Goal: Information Seeking & Learning: Learn about a topic

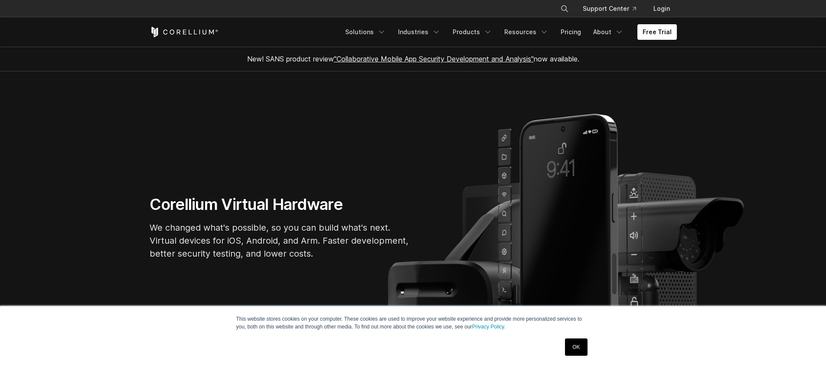
click at [181, 203] on h1 "Corellium Virtual Hardware" at bounding box center [280, 205] width 260 height 20
click at [561, 32] on link "Pricing" at bounding box center [570, 32] width 31 height 16
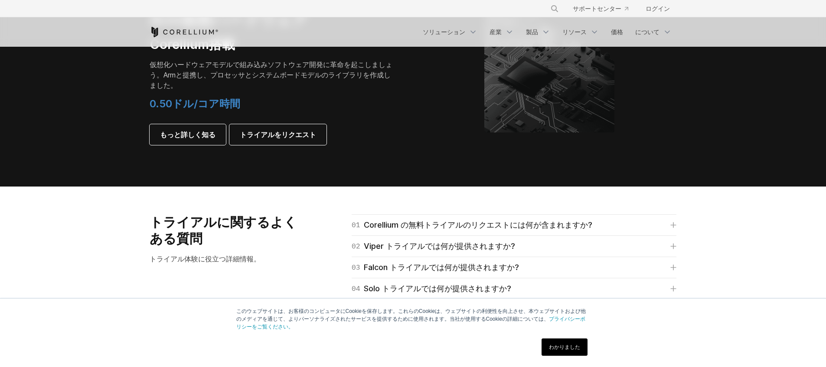
scroll to position [1112, 0]
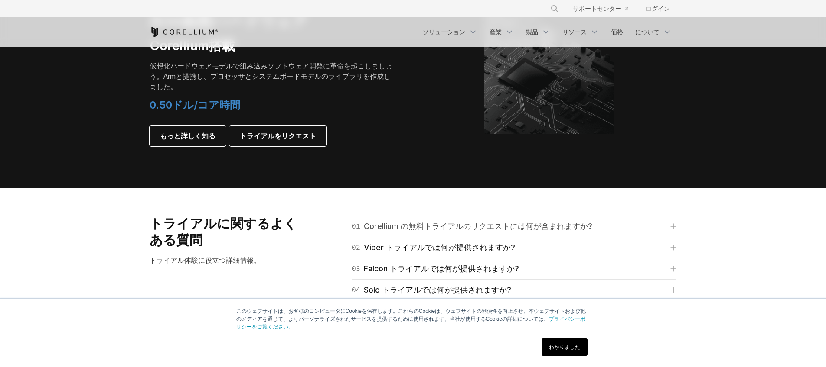
click at [430, 222] on font "Corellium の無料トライアルのリクエストには何が含まれますか?" at bounding box center [478, 226] width 228 height 9
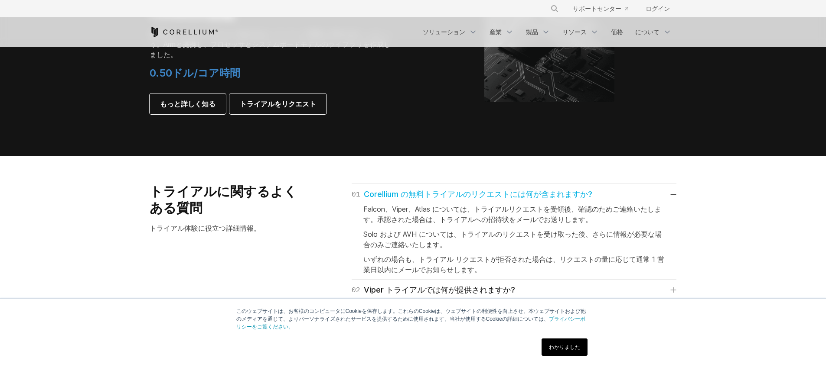
scroll to position [1147, 0]
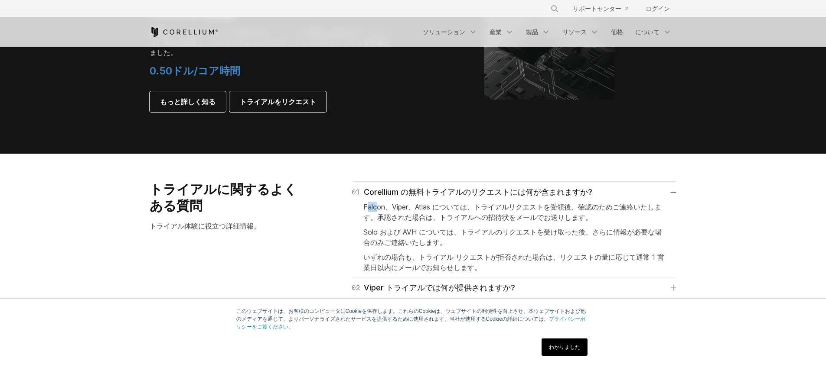
drag, startPoint x: 367, startPoint y: 198, endPoint x: 374, endPoint y: 201, distance: 8.0
click at [375, 202] on p "Falcon、Viper、Atlas については、トライアルリクエストを受領後、確認のためご連絡いたします。承認された場合は、トライアルへの招待状をメールでお…" at bounding box center [513, 212] width 301 height 21
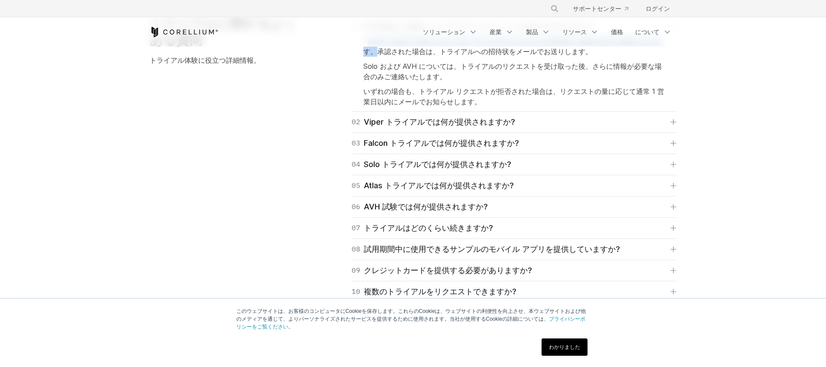
scroll to position [1497, 0]
